Goal: Information Seeking & Learning: Check status

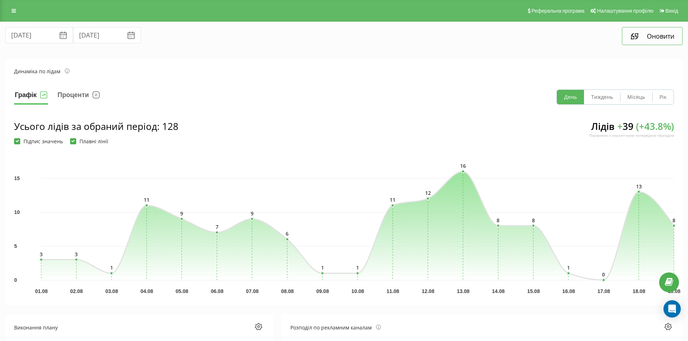
click at [653, 32] on button "Оновити" at bounding box center [652, 36] width 61 height 18
click at [30, 37] on input "01.08.2025" at bounding box center [39, 35] width 68 height 16
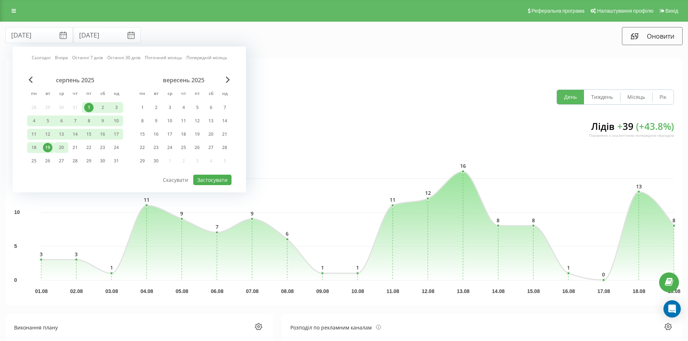
click at [59, 148] on div "20" at bounding box center [61, 147] width 9 height 9
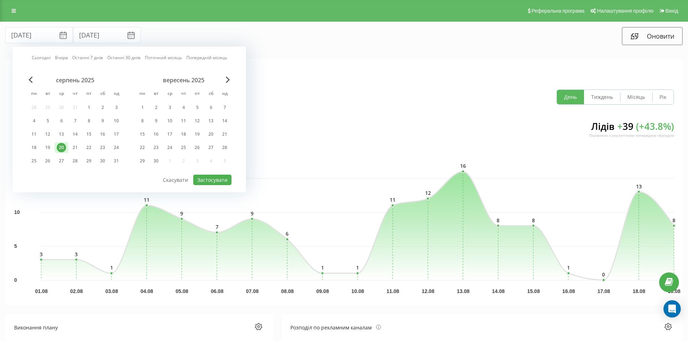
click at [63, 147] on div "20" at bounding box center [61, 147] width 9 height 9
click at [209, 180] on button "Застосувати" at bounding box center [212, 180] width 38 height 10
type input "[DATE]"
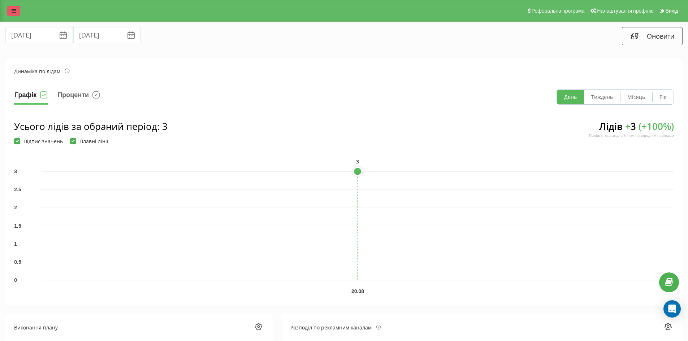
click at [14, 9] on icon at bounding box center [14, 10] width 4 height 5
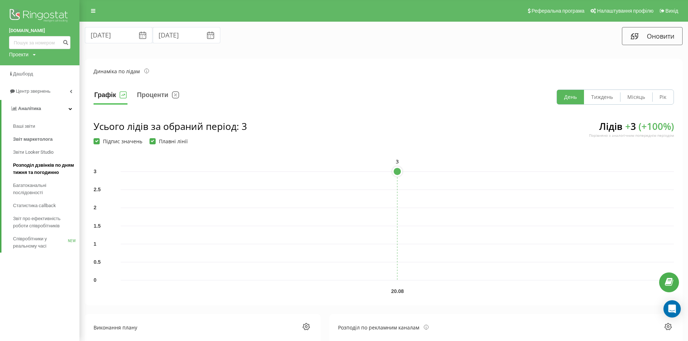
click at [38, 167] on span "Розподіл дзвінків по дням тижня та погодинно" at bounding box center [44, 169] width 63 height 14
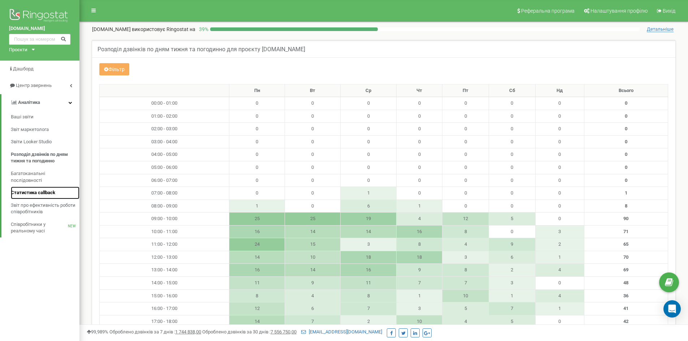
click at [36, 191] on span "Статистика callback" at bounding box center [33, 193] width 44 height 7
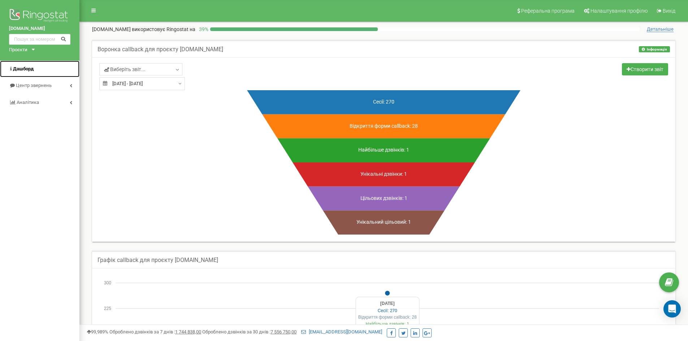
click at [27, 67] on span "Дашборд" at bounding box center [23, 68] width 21 height 5
